Goal: Find specific page/section

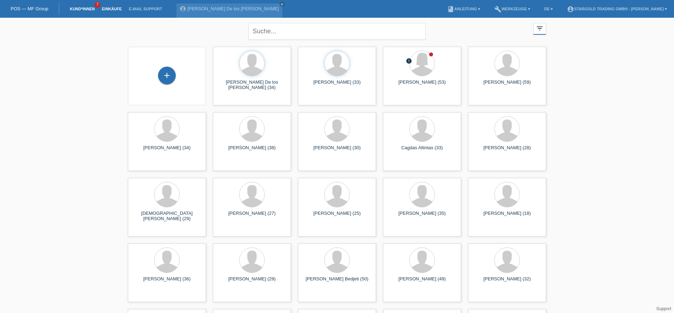
click at [113, 10] on link "Einkäufe" at bounding box center [111, 9] width 27 height 4
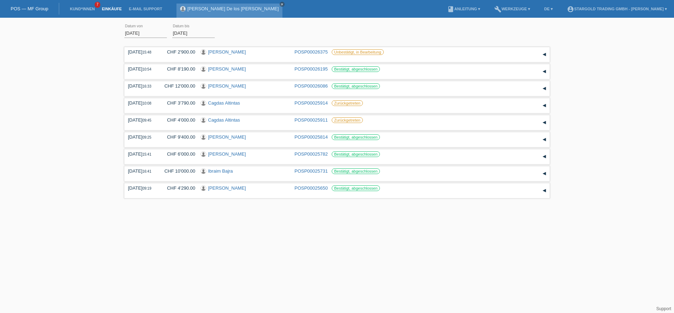
click at [280, 4] on icon "close" at bounding box center [282, 4] width 4 height 4
click at [88, 9] on link "Kund*innen" at bounding box center [82, 9] width 32 height 4
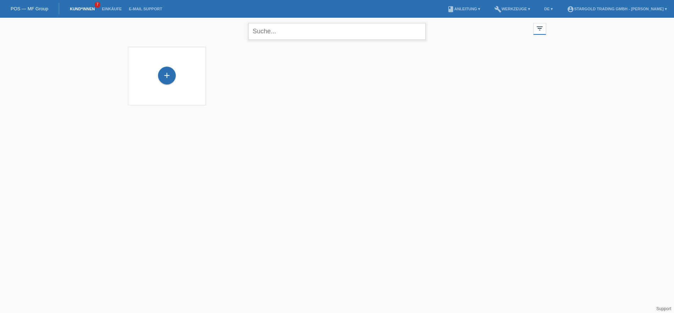
click at [272, 33] on input "text" at bounding box center [336, 31] width 177 height 17
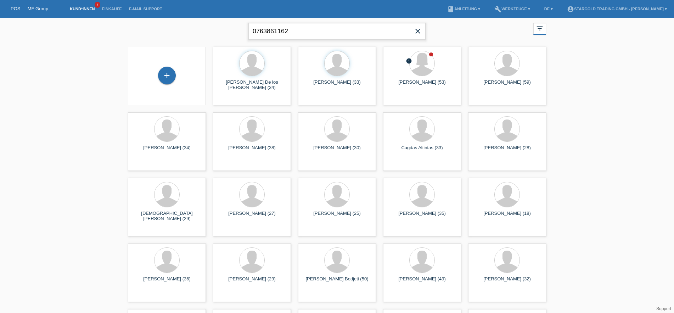
type input "0763861162"
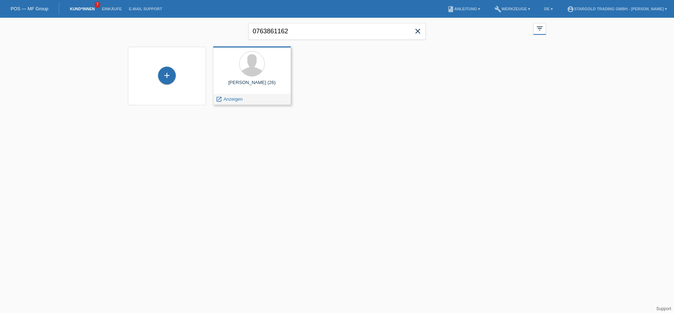
click at [244, 76] on div at bounding box center [252, 64] width 67 height 27
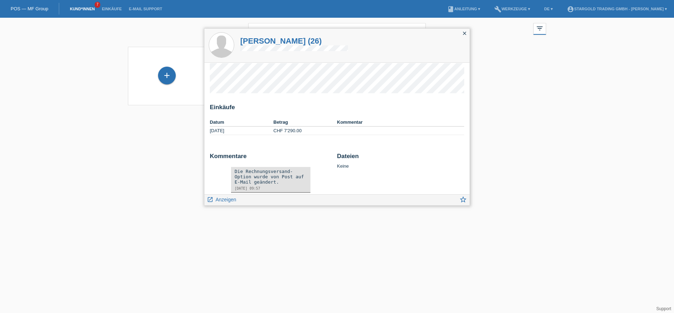
scroll to position [24, 0]
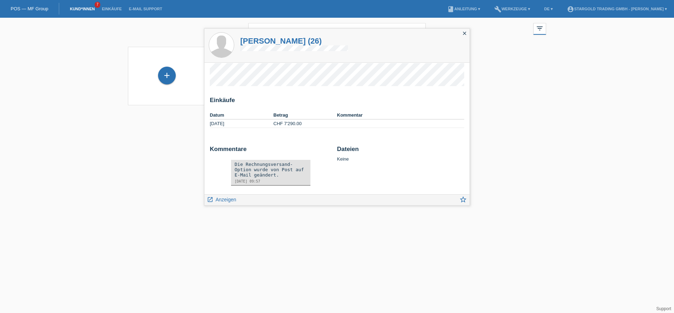
click at [147, 114] on html "POS — MF Group Kund*innen 7 Einkäufe E-Mail Support menu account_circle" at bounding box center [337, 57] width 674 height 114
